Goal: Task Accomplishment & Management: Manage account settings

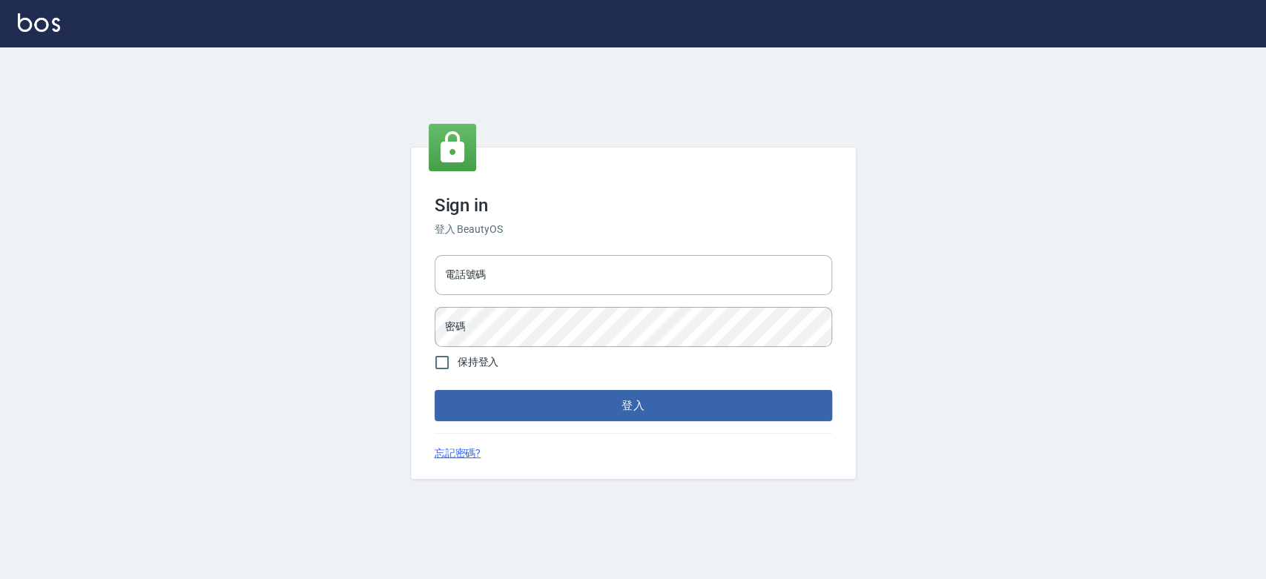
click at [475, 256] on div "電話號碼 電話號碼" at bounding box center [634, 275] width 398 height 40
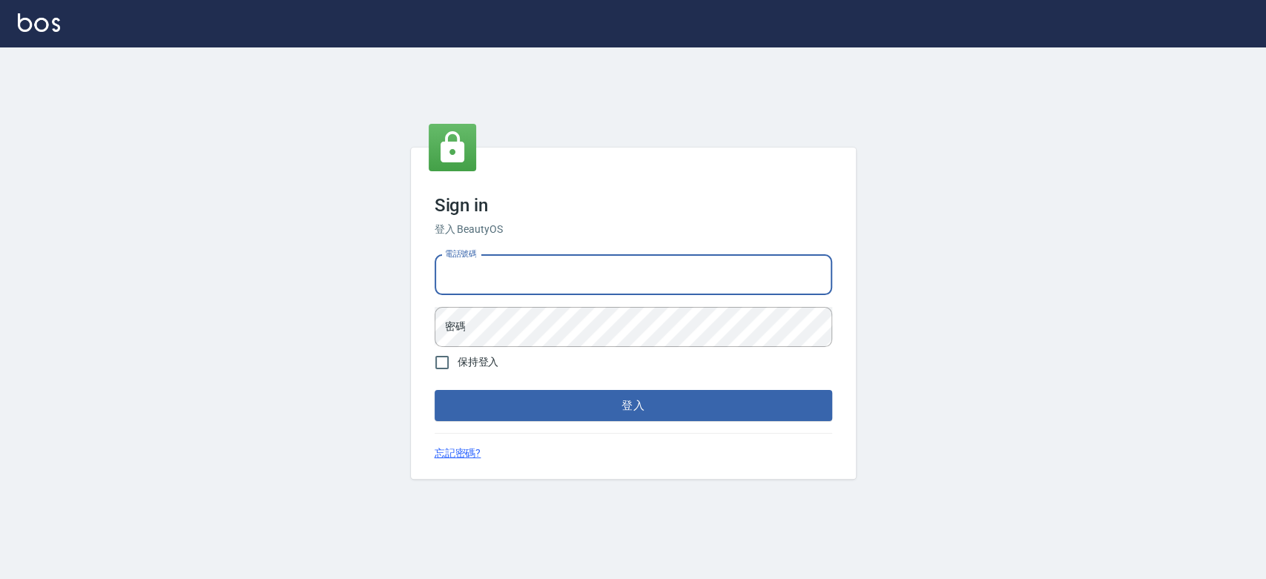
type input "0910967130"
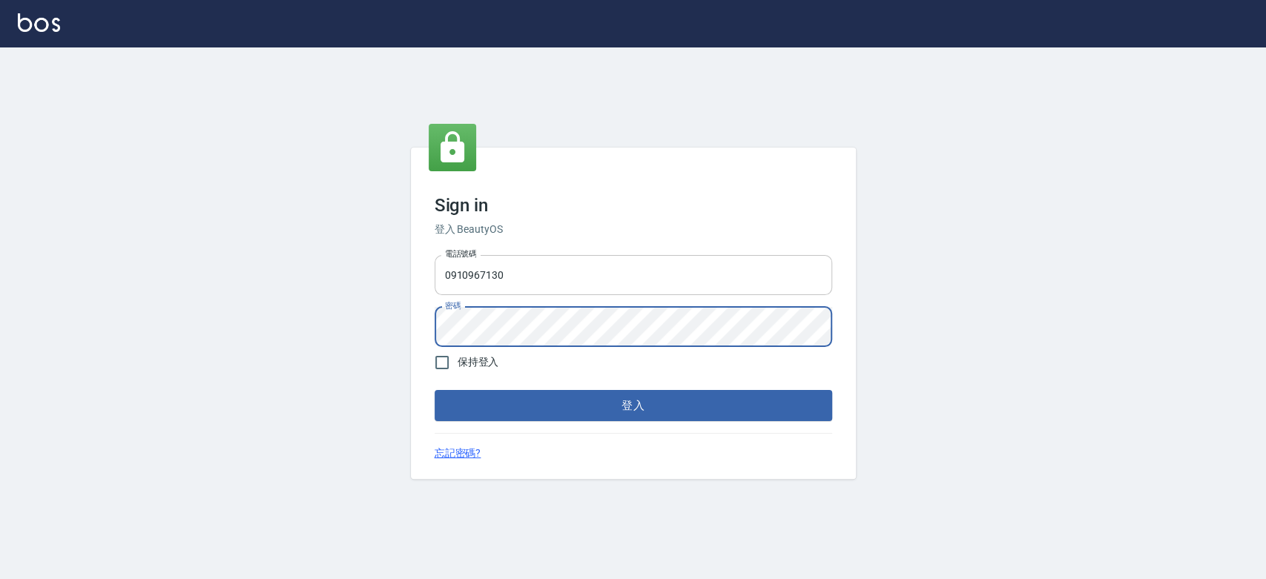
click at [435, 390] on button "登入" at bounding box center [634, 405] width 398 height 31
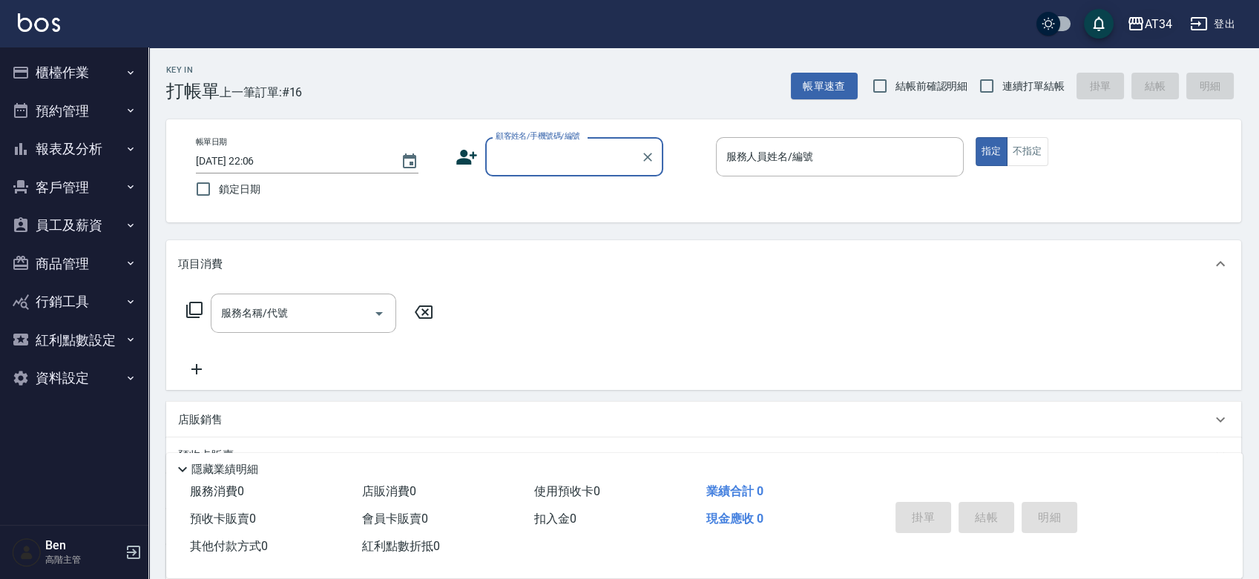
click at [1157, 37] on button "AT34" at bounding box center [1149, 24] width 57 height 30
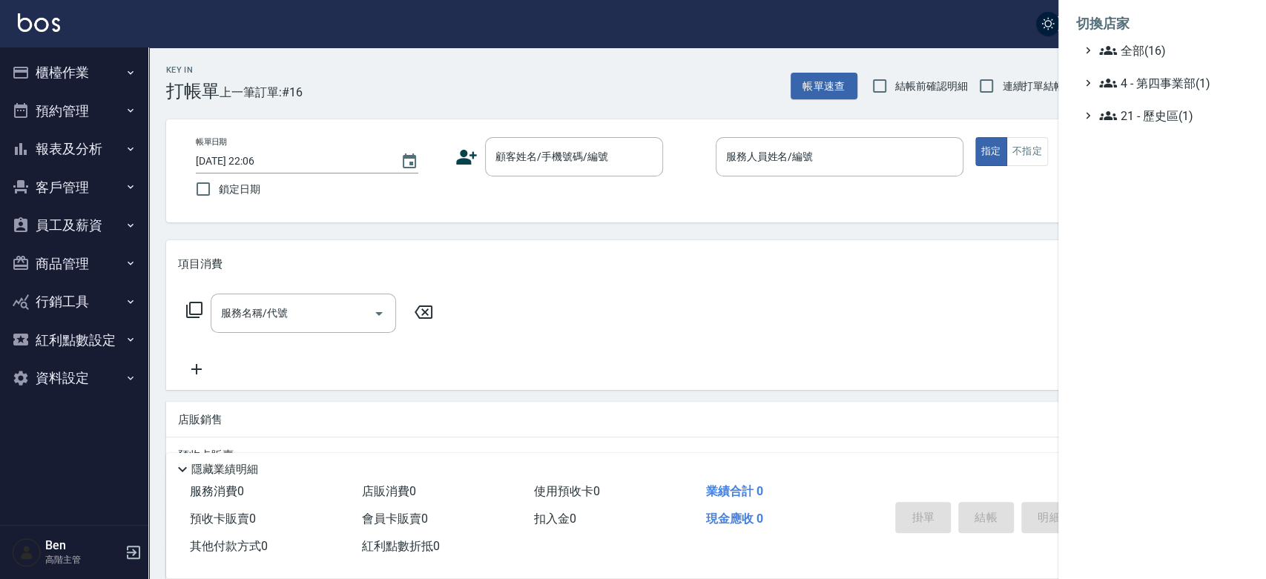
click at [1157, 66] on ul "全部(16) 4 - 第四事業部(1) 21 - 歷史區(1)" at bounding box center [1162, 83] width 172 height 83
click at [1158, 49] on span "全部(16)" at bounding box center [1170, 51] width 143 height 18
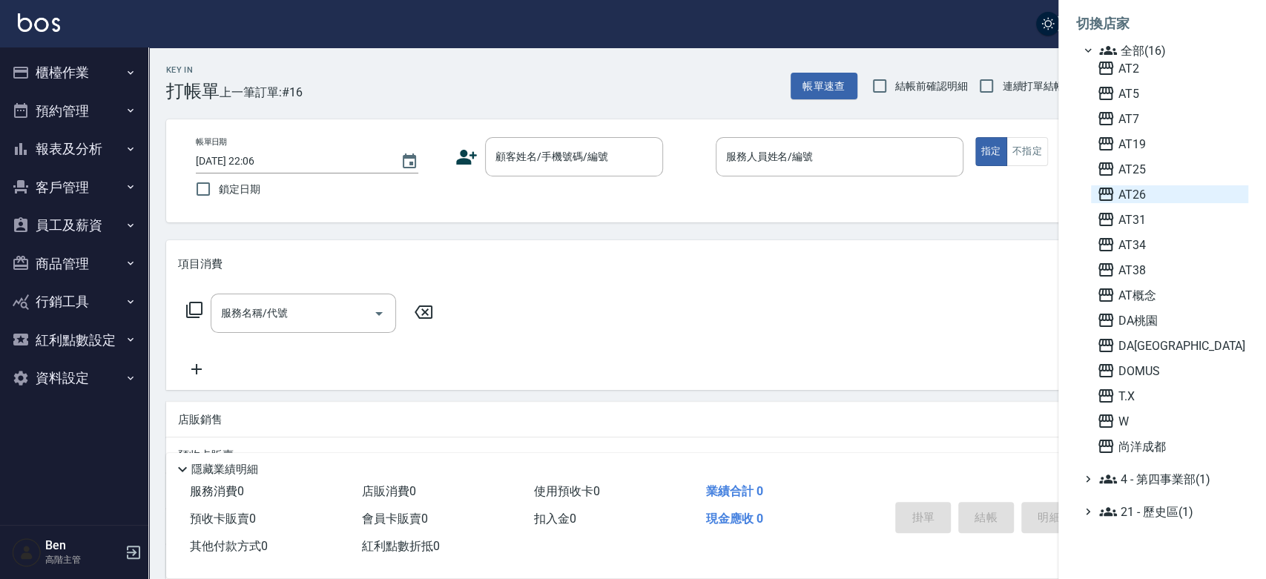
click at [1143, 191] on span "AT26" at bounding box center [1169, 194] width 145 height 18
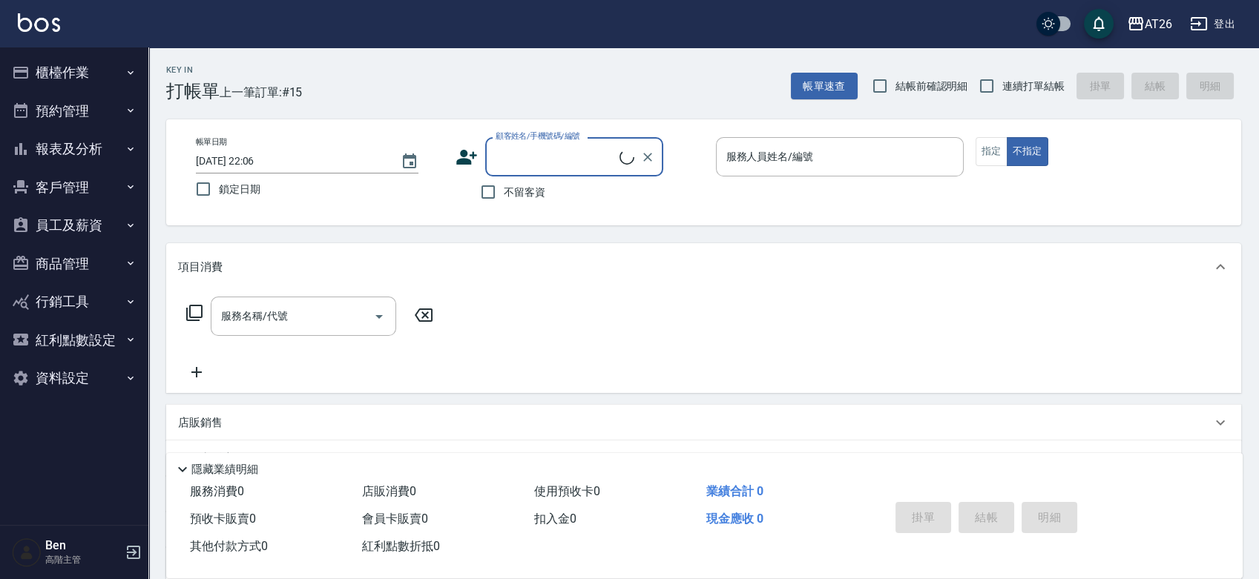
click at [105, 215] on button "員工及薪資" at bounding box center [74, 225] width 137 height 39
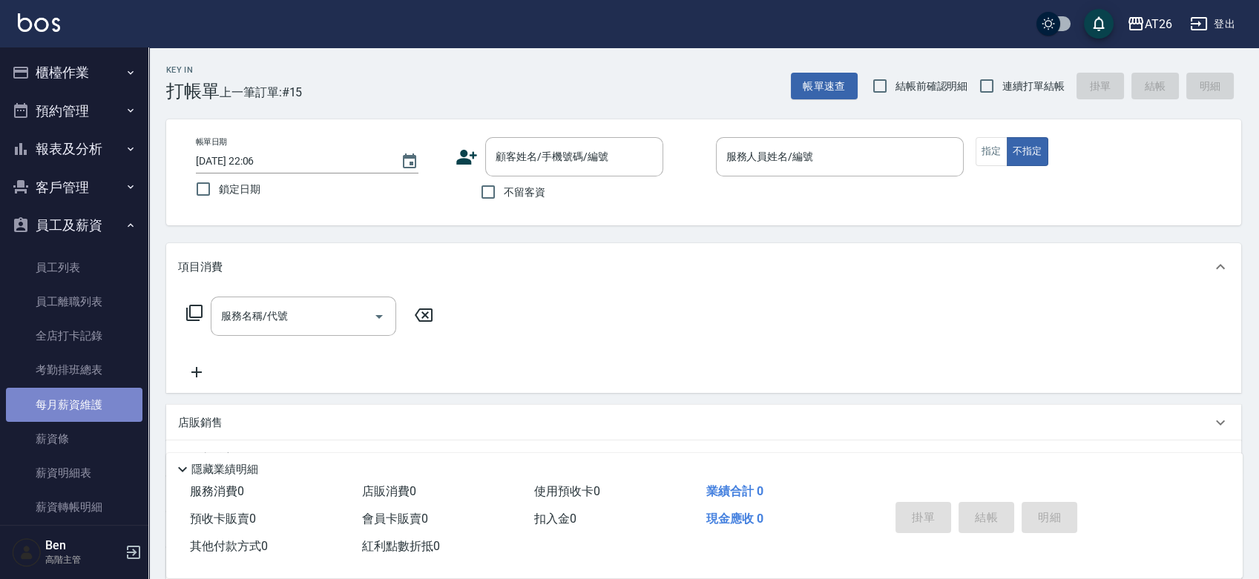
click at [76, 396] on link "每月薪資維護" at bounding box center [74, 405] width 137 height 34
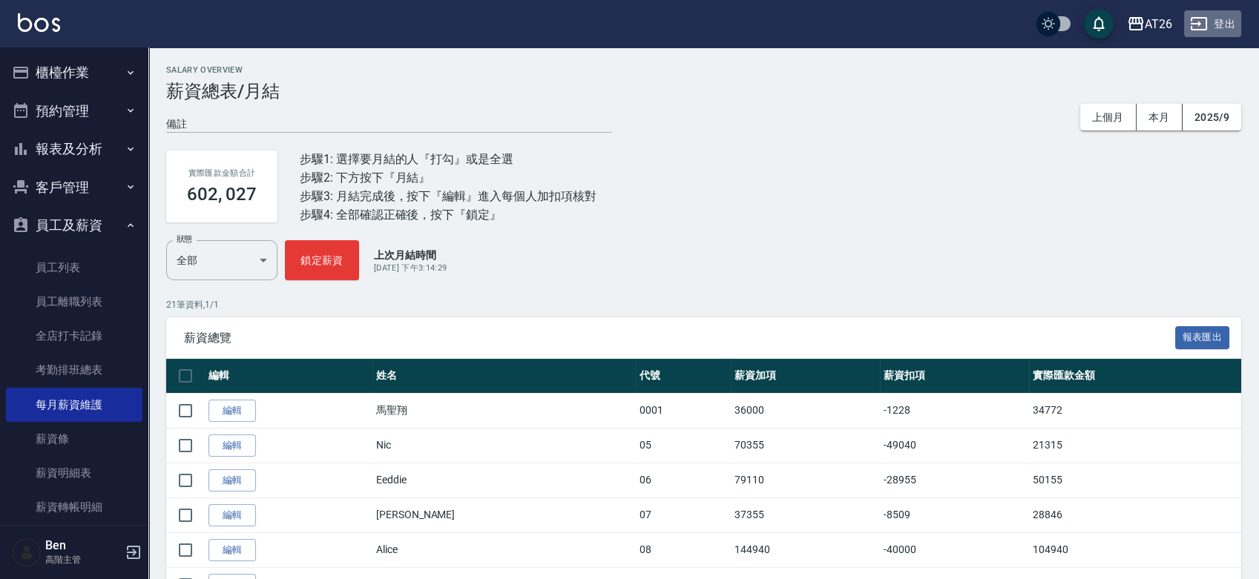
click at [1226, 16] on button "登出" at bounding box center [1212, 23] width 57 height 27
